Goal: Check status: Check status

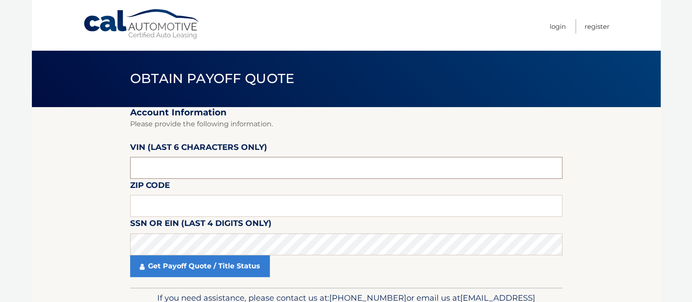
click at [196, 169] on input "text" at bounding box center [346, 168] width 432 height 22
click at [158, 25] on link "Cal Automotive" at bounding box center [142, 24] width 118 height 31
click at [197, 168] on input "text" at bounding box center [346, 168] width 432 height 22
click at [166, 160] on input "text" at bounding box center [346, 168] width 432 height 22
click at [171, 163] on input "text" at bounding box center [346, 168] width 432 height 22
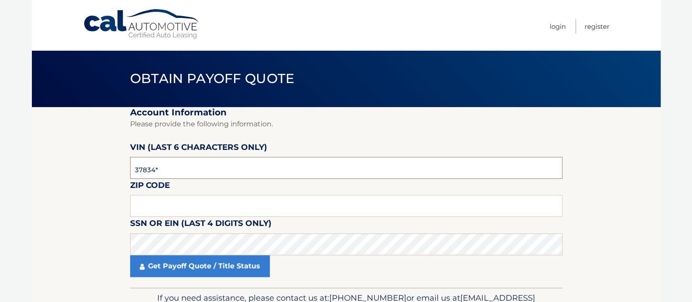
type input "378344"
type input "11422"
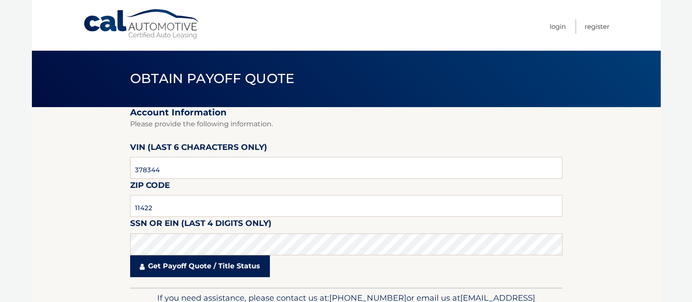
click at [199, 263] on link "Get Payoff Quote / Title Status" at bounding box center [200, 266] width 140 height 22
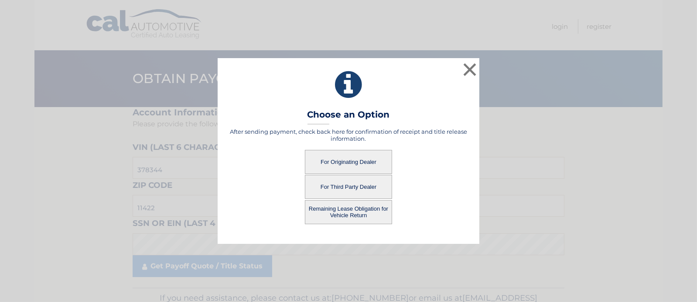
click at [357, 161] on button "For Originating Dealer" at bounding box center [348, 162] width 87 height 24
click at [353, 159] on button "For Originating Dealer" at bounding box center [348, 162] width 87 height 24
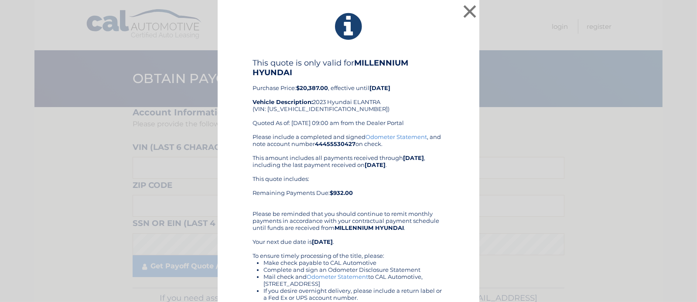
click at [314, 107] on div "This quote is only valid for MILLENNIUM HYUNDAI Purchase Price: $20,387.00 , ef…" at bounding box center [349, 95] width 192 height 75
copy div "[US_VEHICLE_IDENTIFICATION_NUMBER]"
click at [316, 108] on div "This quote is only valid for MILLENNIUM HYUNDAI Purchase Price: $20,387.00 , ef…" at bounding box center [349, 95] width 192 height 75
